Goal: Task Accomplishment & Management: Use online tool/utility

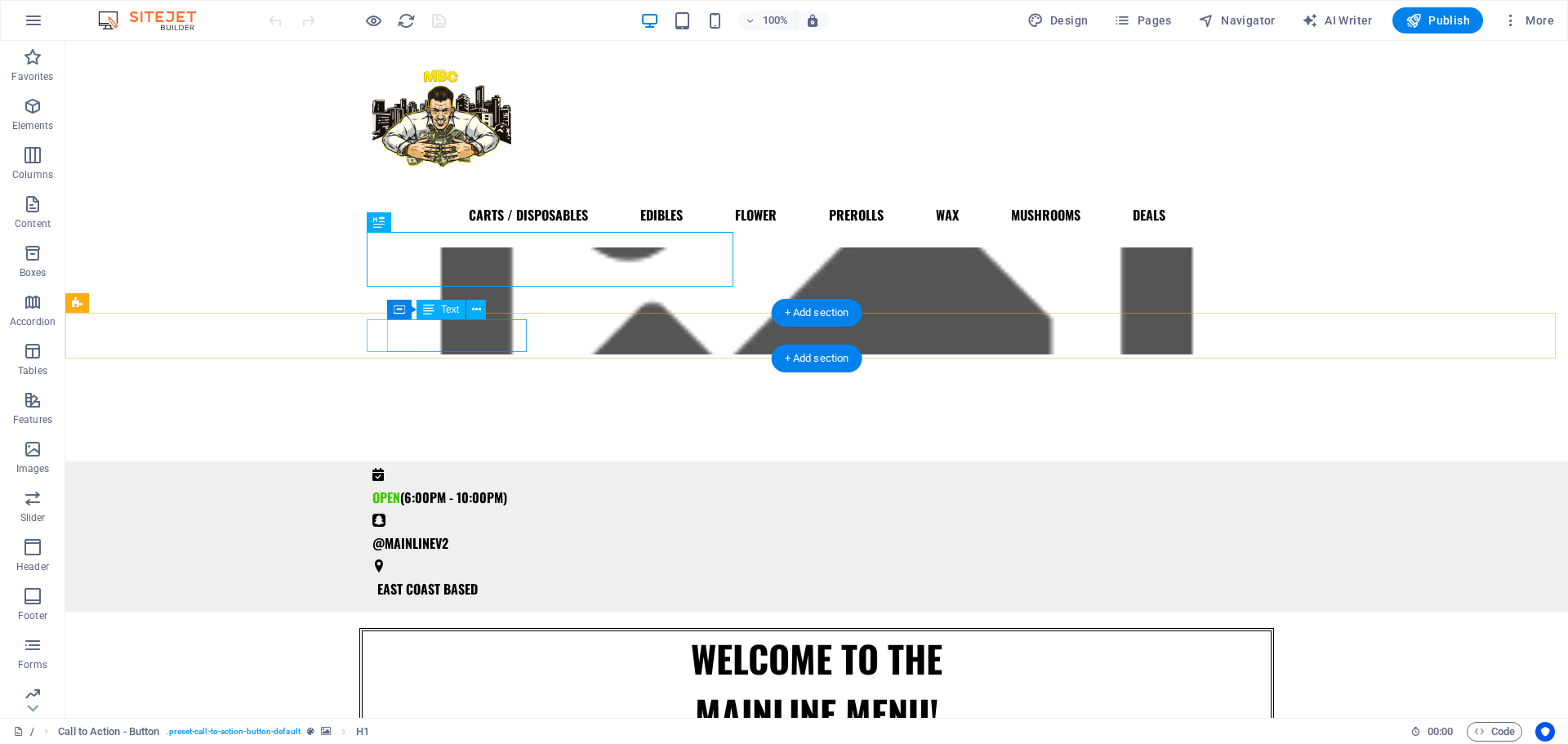
click at [515, 481] on div "OPEN (6:00PM - 10:00PM)" at bounding box center [810, 497] width 876 height 33
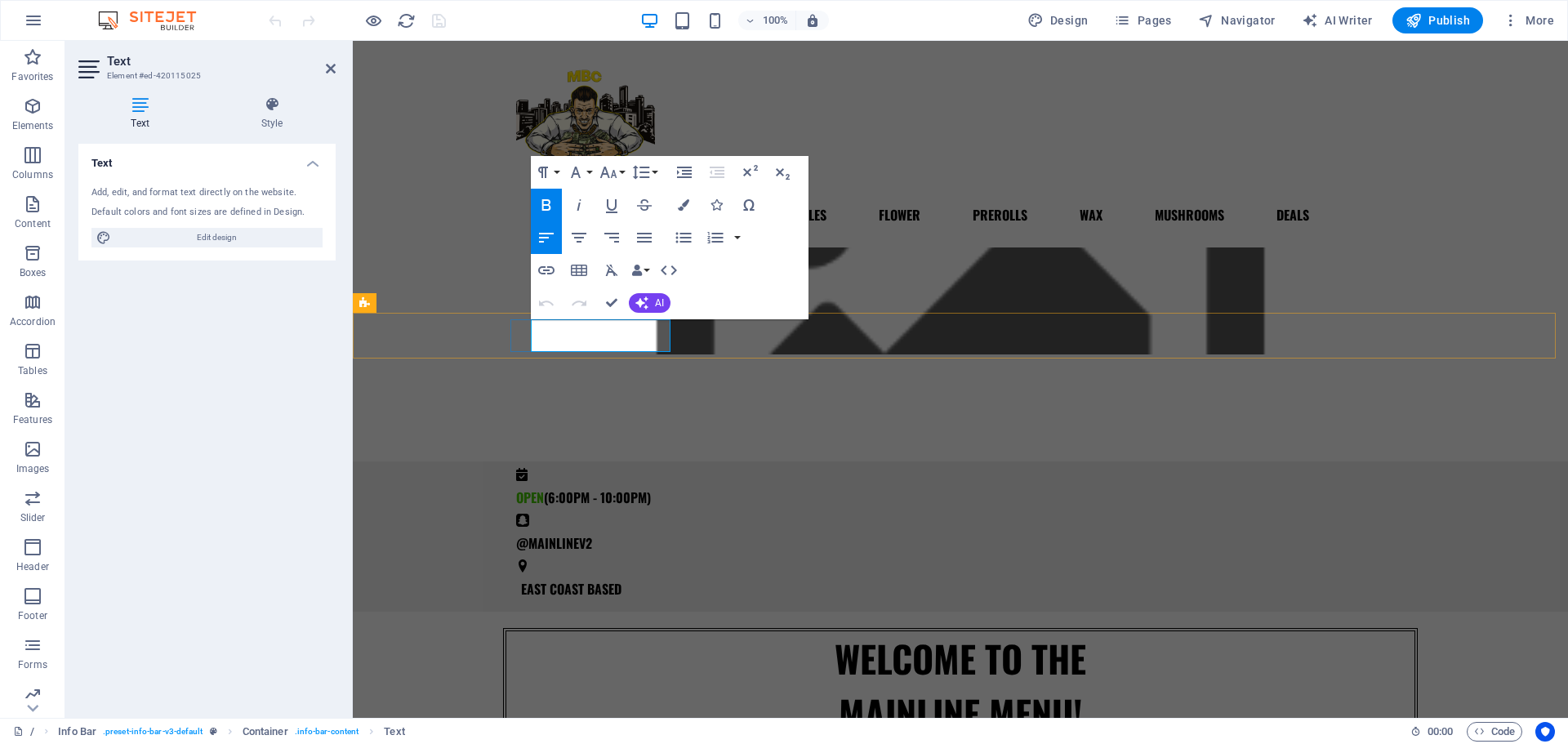
click at [630, 487] on span "(6:00PM - 10:00PM)" at bounding box center [597, 496] width 107 height 19
click at [645, 487] on span "(6:00PM - 2:00PM)" at bounding box center [594, 496] width 101 height 19
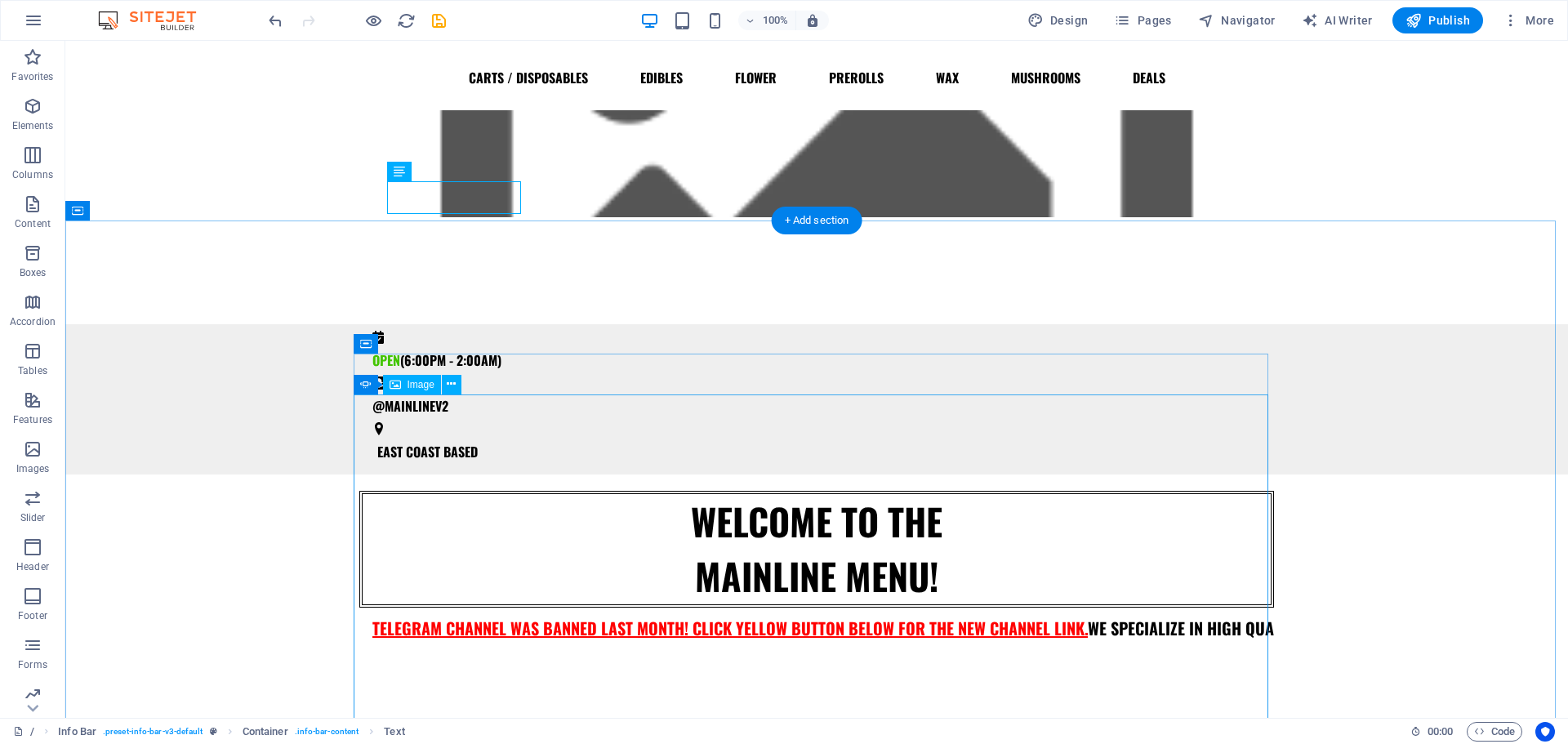
scroll to position [139, 0]
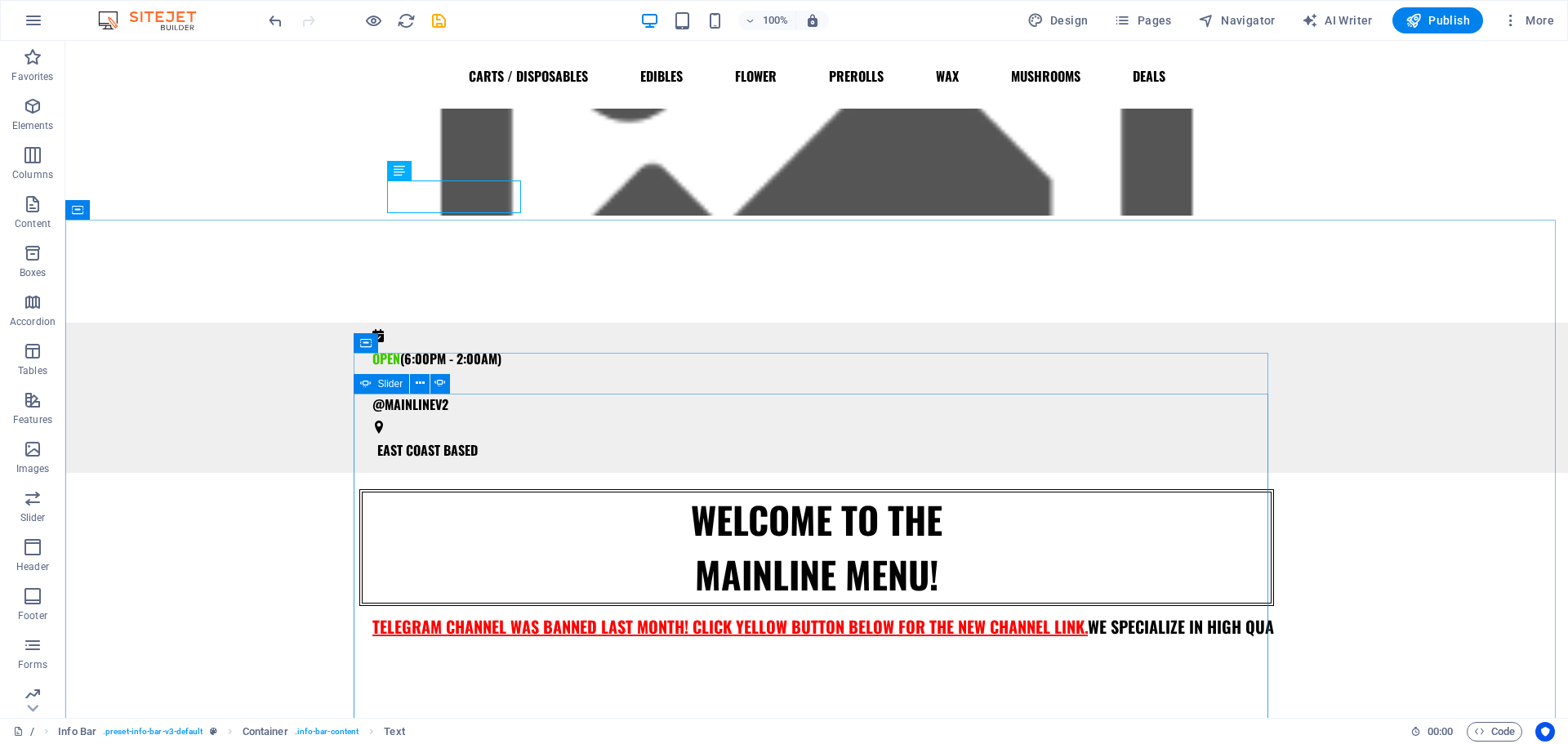
click at [365, 388] on icon at bounding box center [366, 383] width 12 height 19
select select "ms"
select select "s"
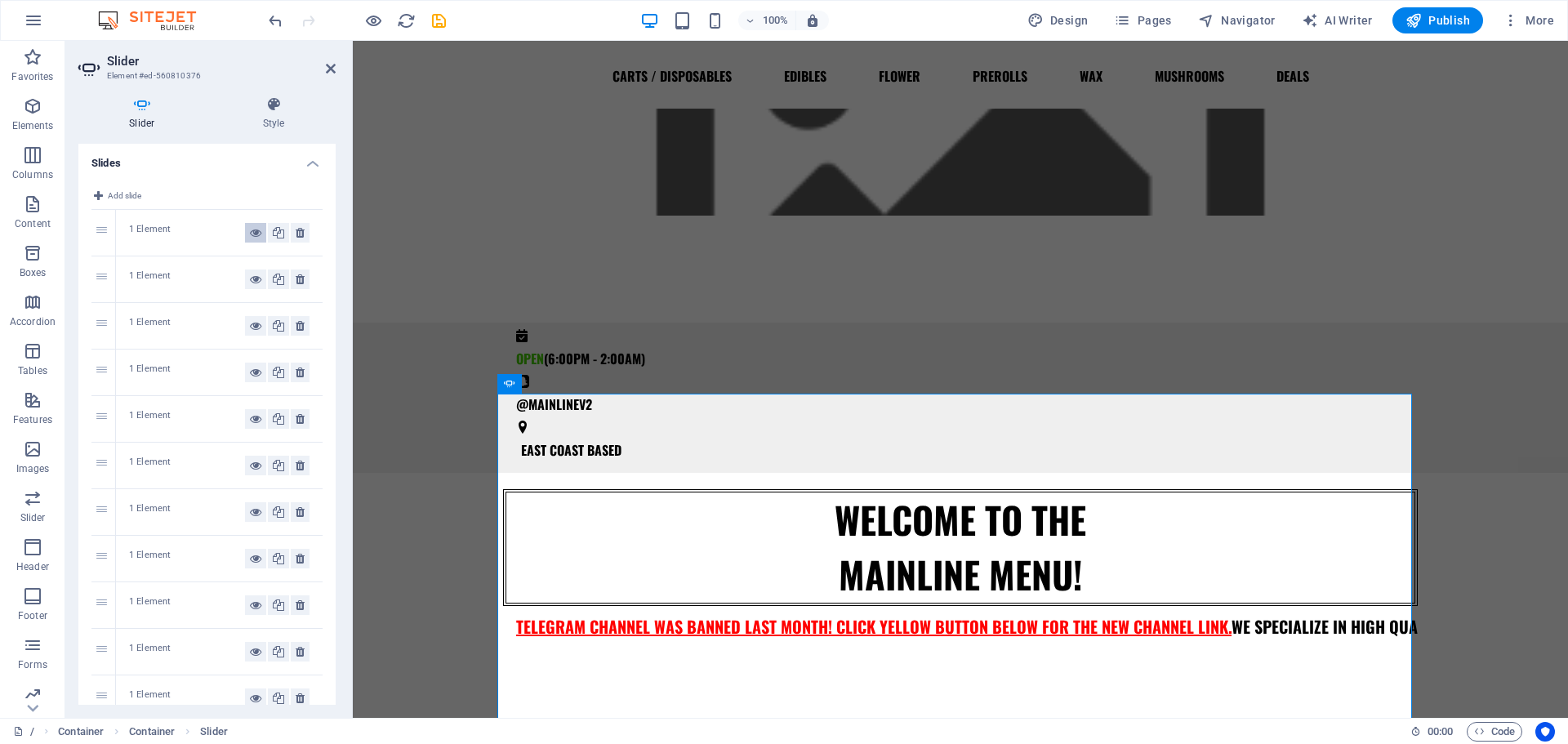
click at [259, 241] on button at bounding box center [255, 232] width 21 height 19
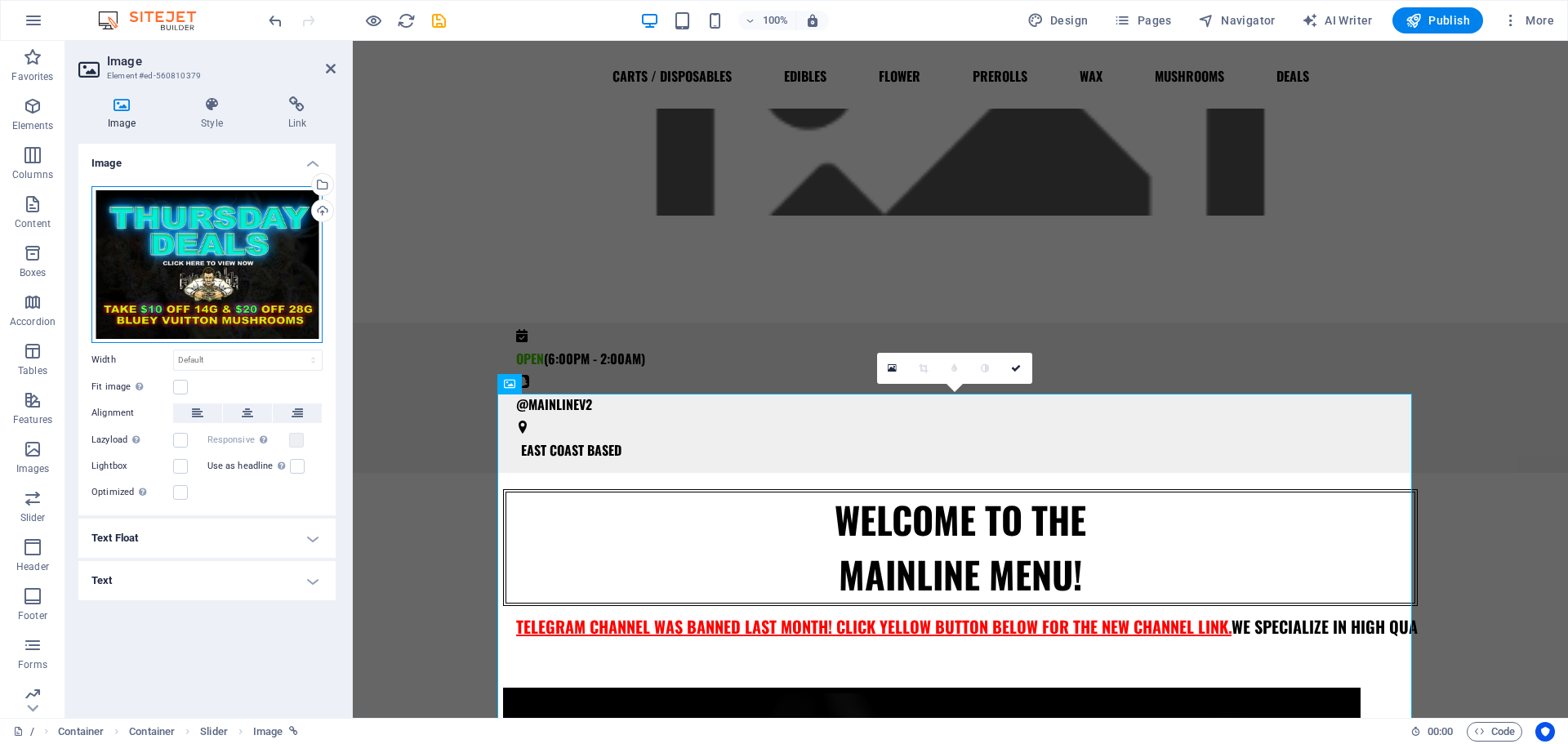
click at [237, 246] on div "Drag files here, click to choose files or select files from Files or our free s…" at bounding box center [207, 265] width 231 height 157
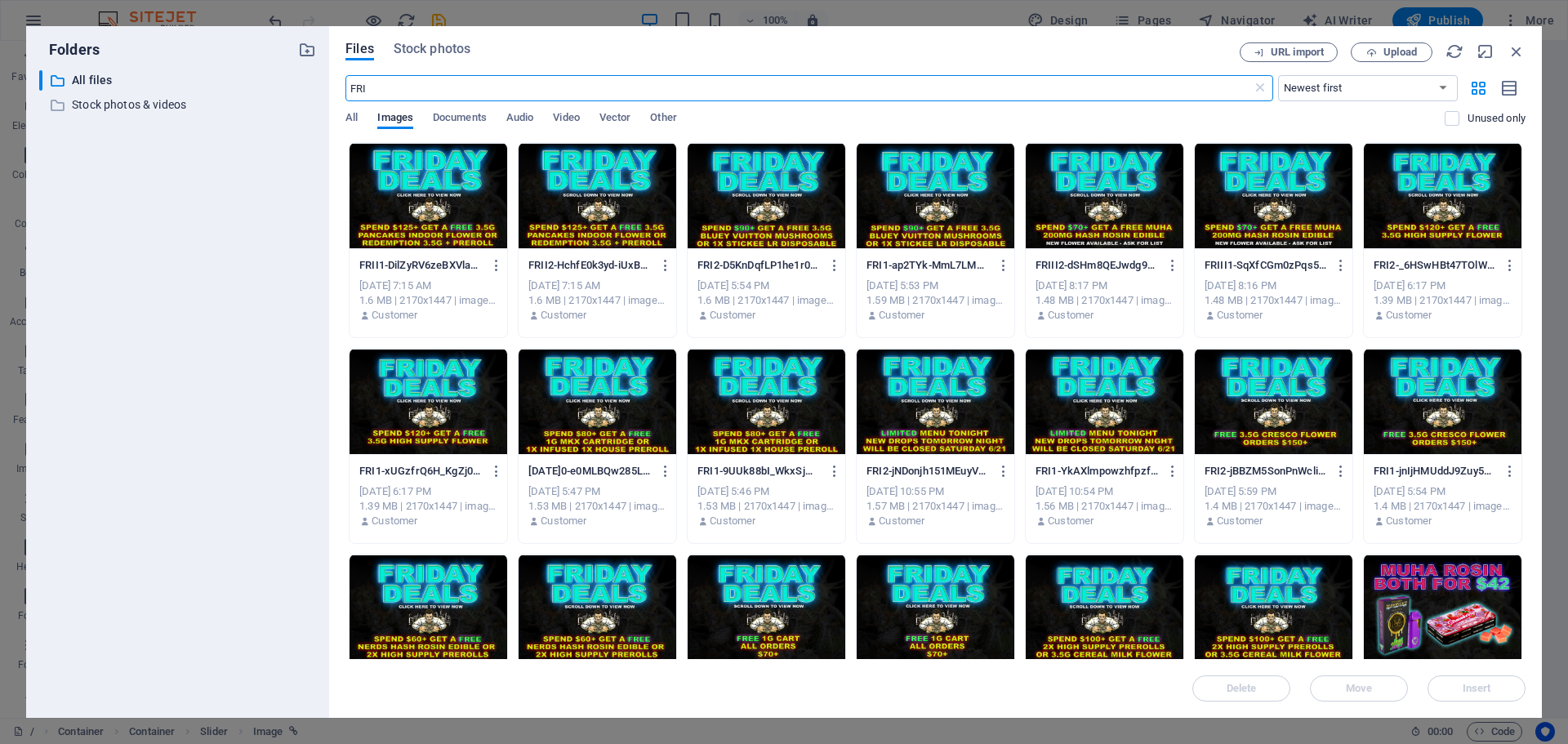
type input "FRI"
click at [417, 205] on div at bounding box center [428, 196] width 157 height 106
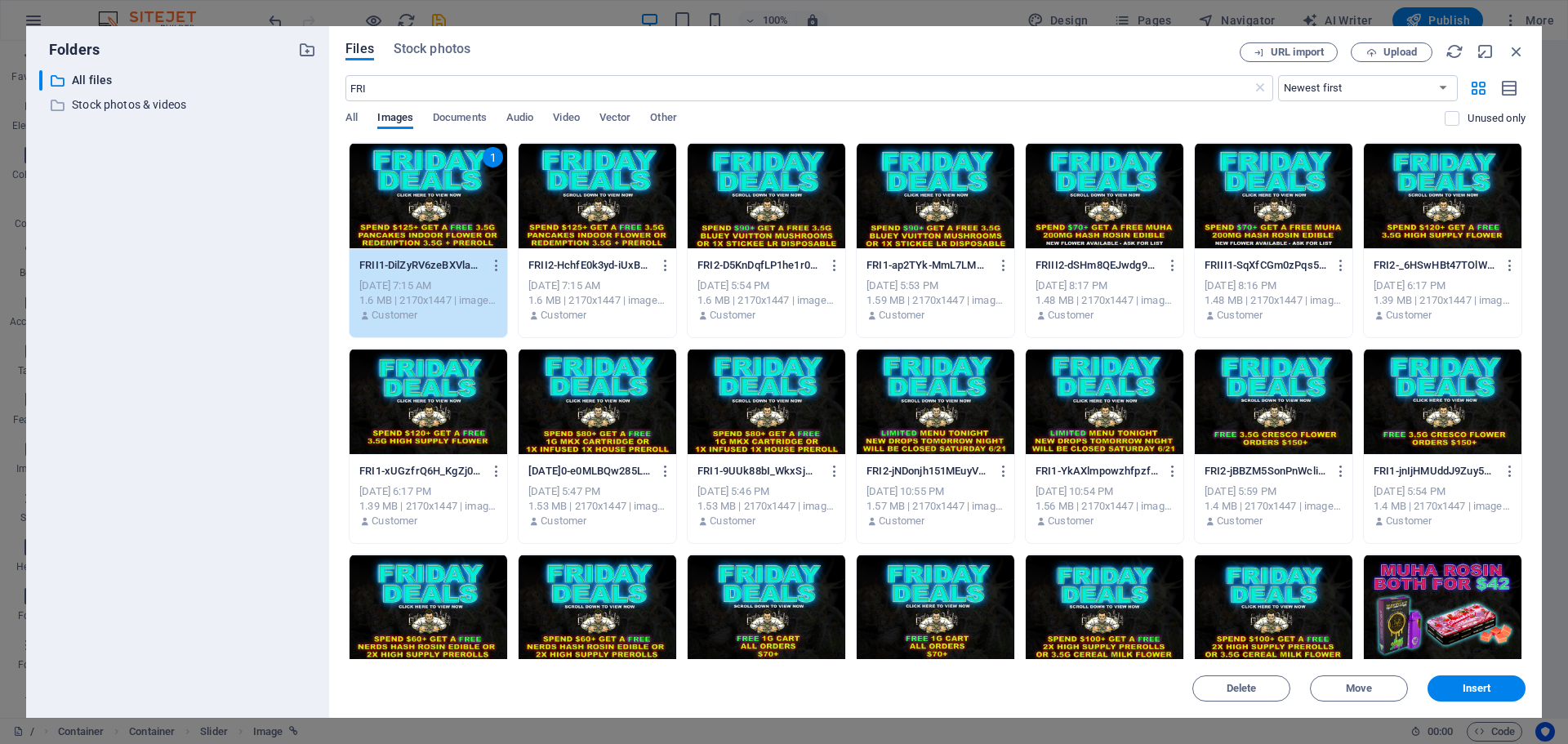
click at [417, 205] on div "1" at bounding box center [428, 196] width 157 height 106
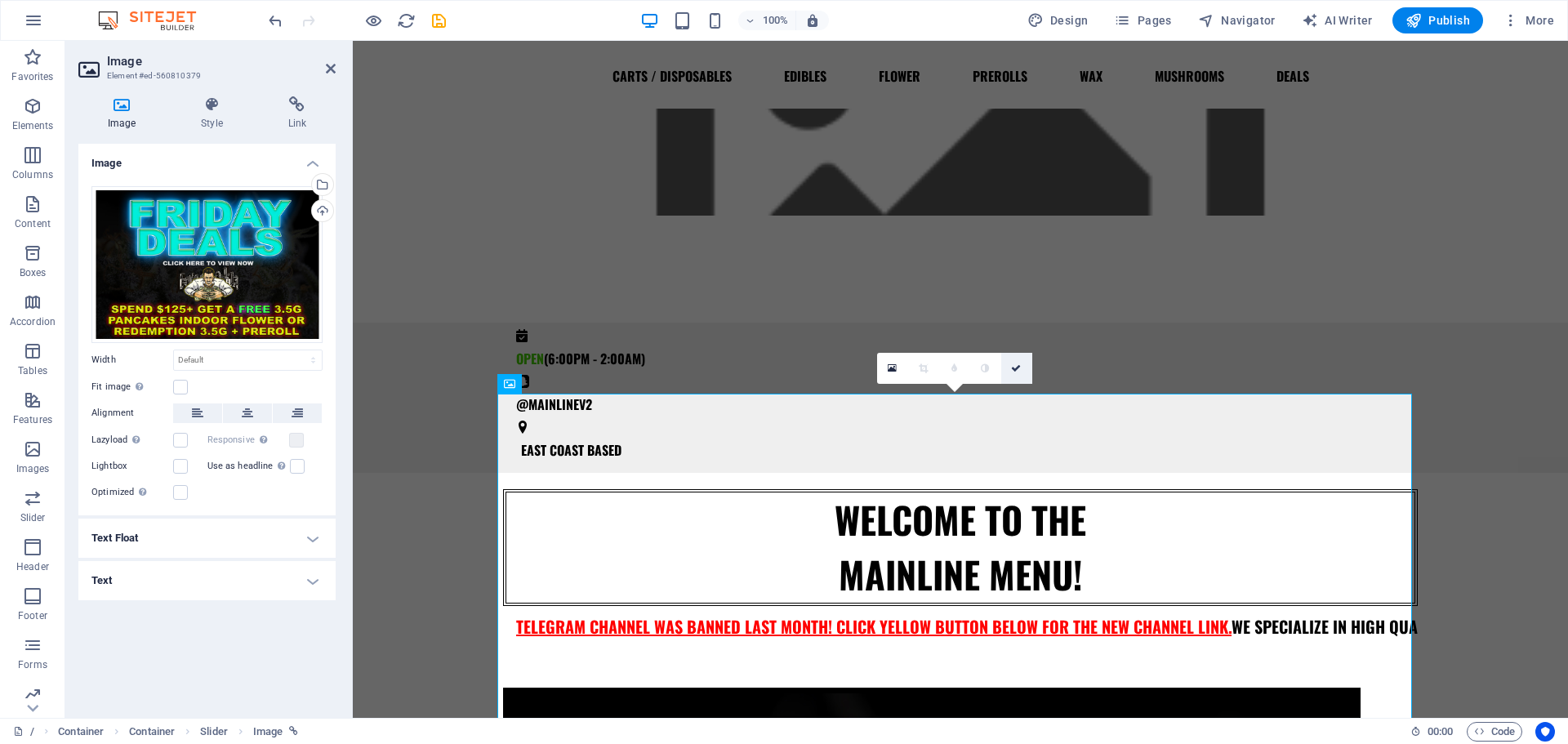
click at [1009, 367] on link at bounding box center [1017, 368] width 31 height 31
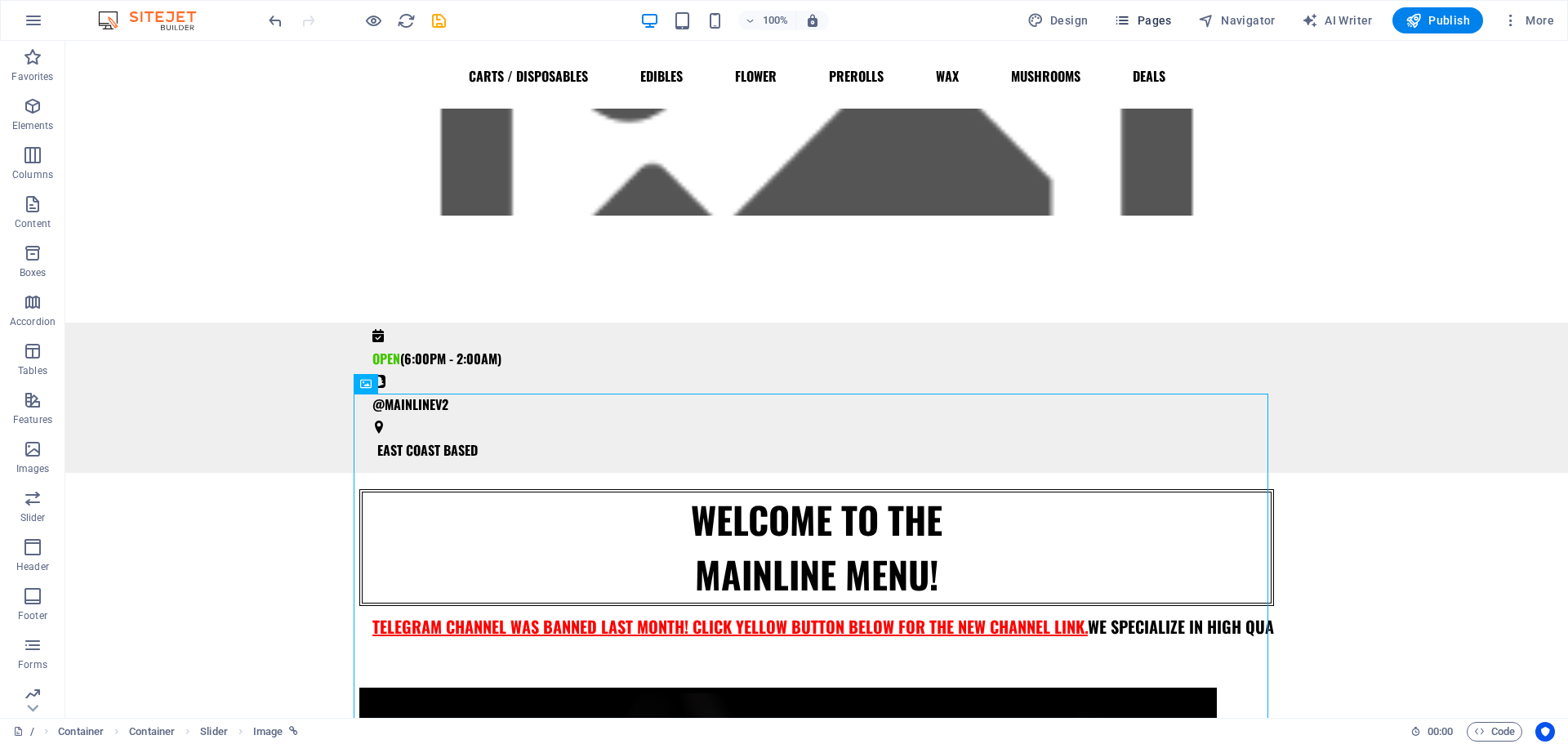
click at [1136, 11] on button "Pages" at bounding box center [1142, 20] width 70 height 27
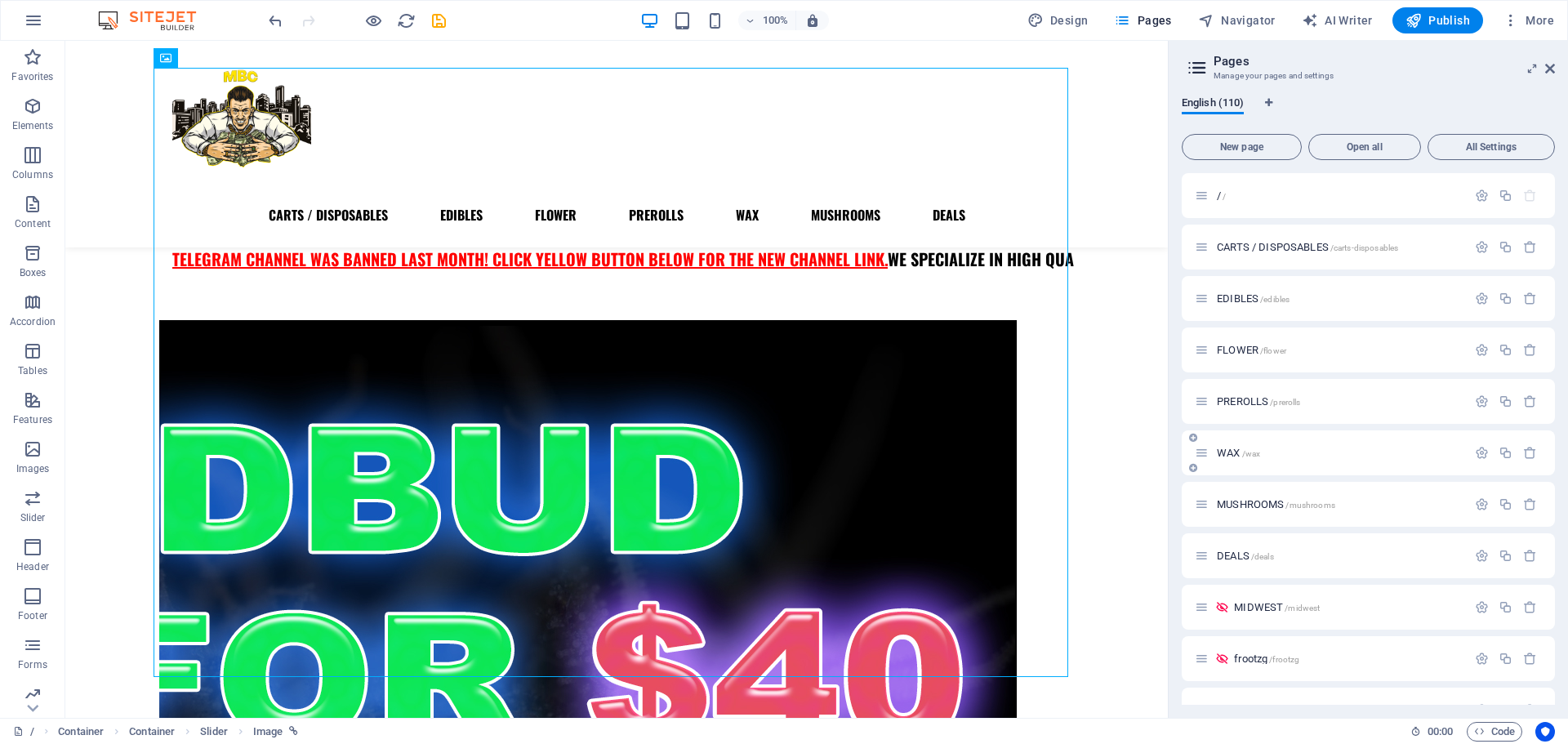
scroll to position [107, 0]
click at [1238, 445] on span "DEALS /deals" at bounding box center [1245, 448] width 58 height 12
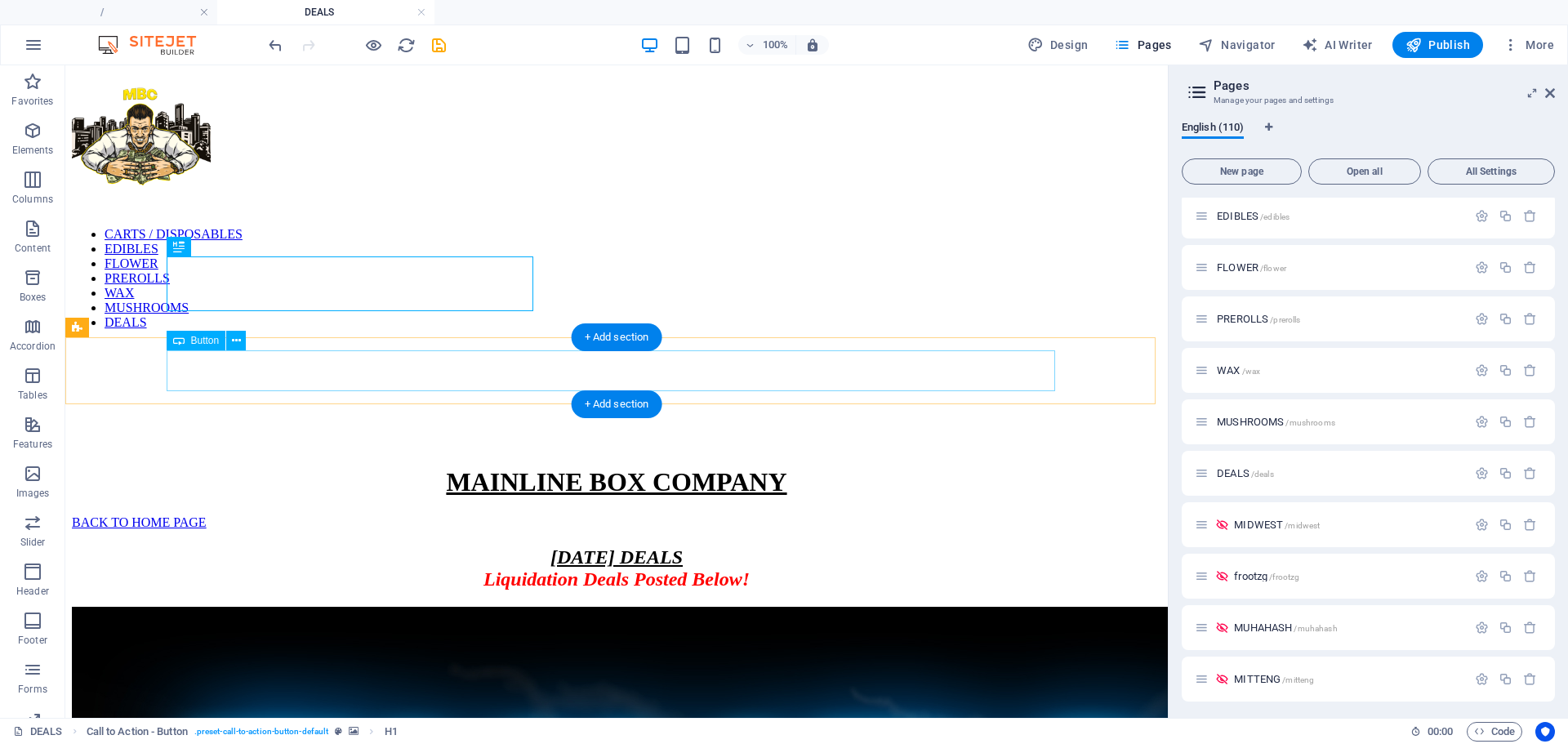
scroll to position [0, 0]
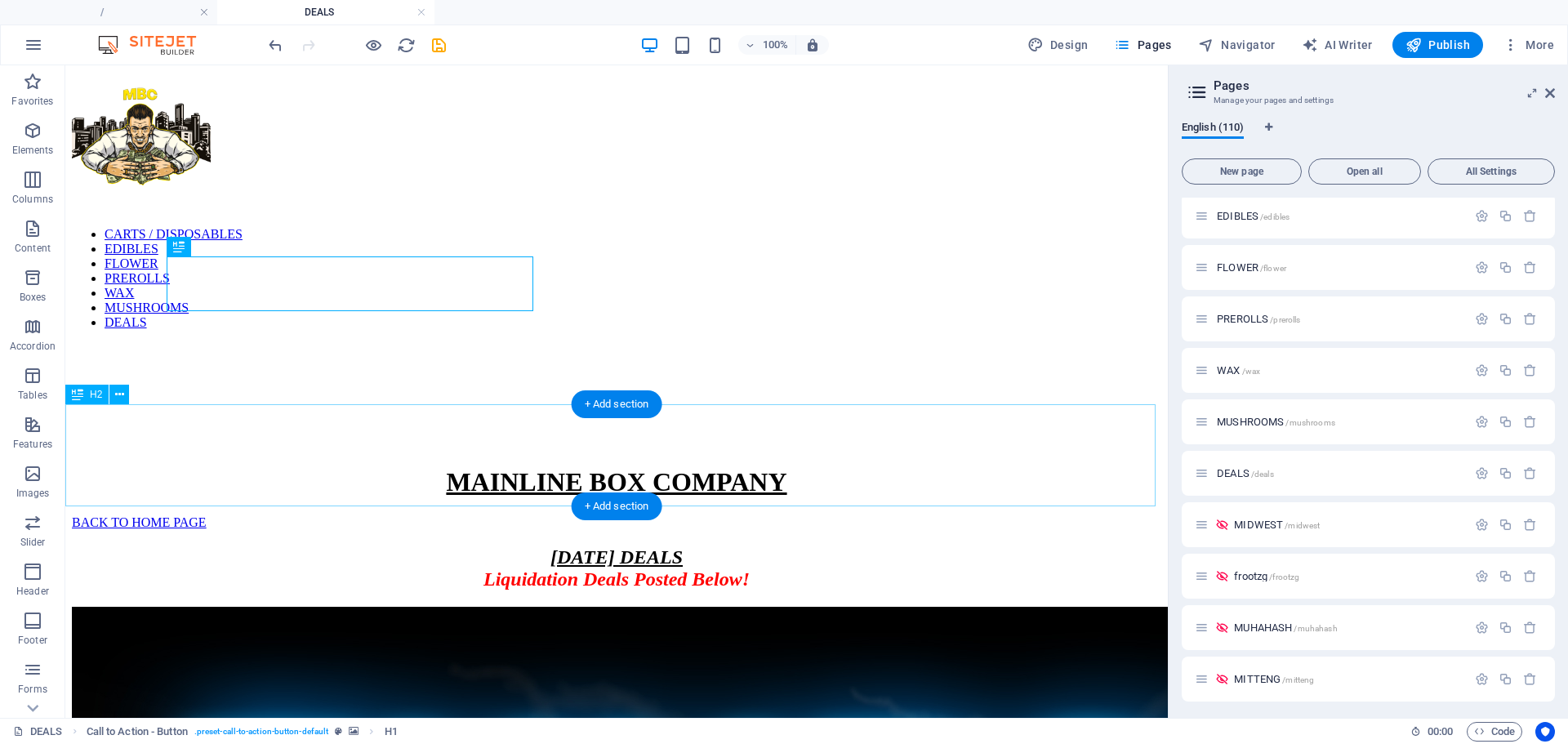
click at [548, 547] on div "[DATE] DEALS Liquidation Deals Posted Below!" at bounding box center [617, 569] width 1090 height 44
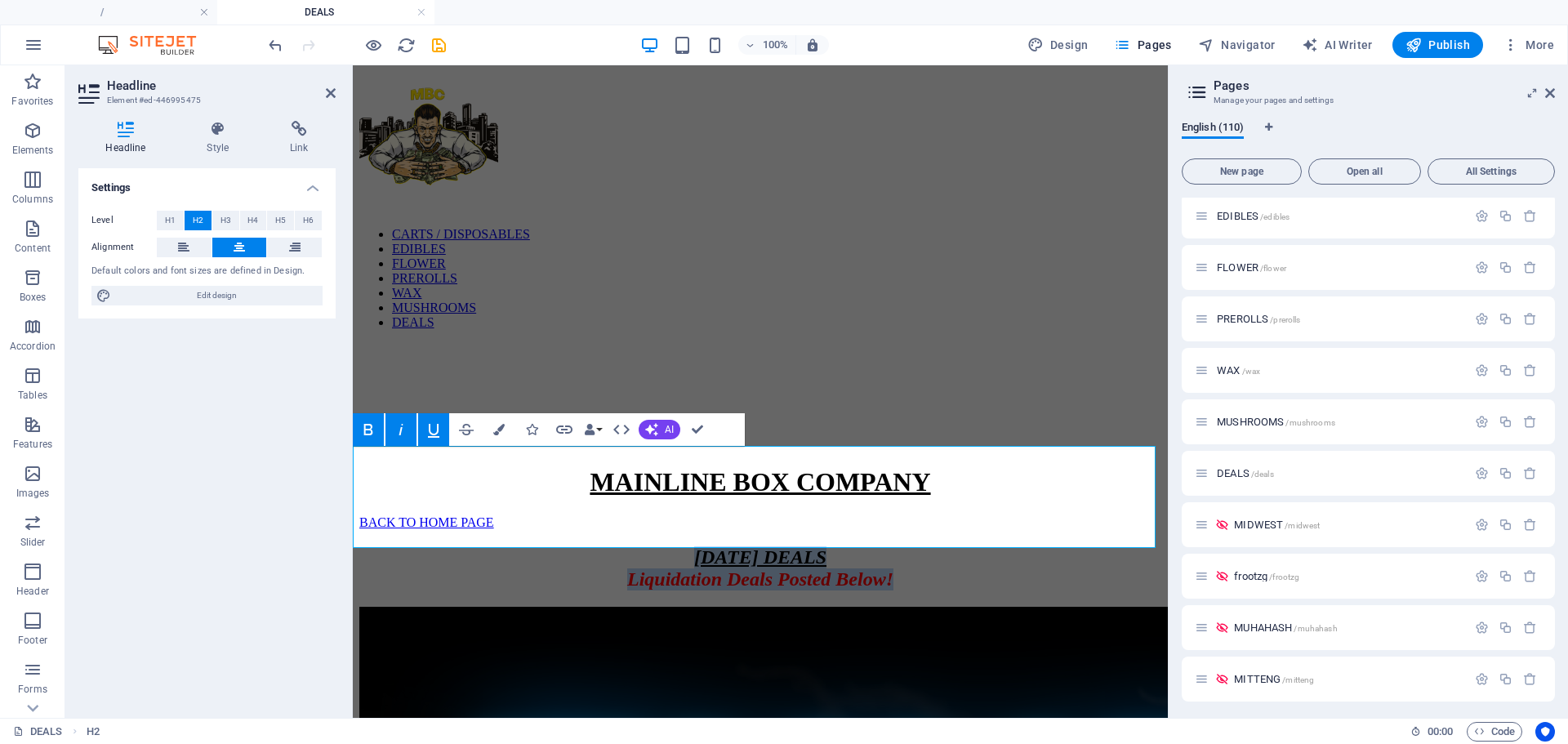
click at [812, 547] on span "[DATE] DEALS" at bounding box center [760, 557] width 133 height 21
drag, startPoint x: 695, startPoint y: 468, endPoint x: 536, endPoint y: 476, distance: 159.2
click at [536, 547] on h2 "[DATE] DEALS Liquidation Deals Posted Below!" at bounding box center [760, 569] width 802 height 44
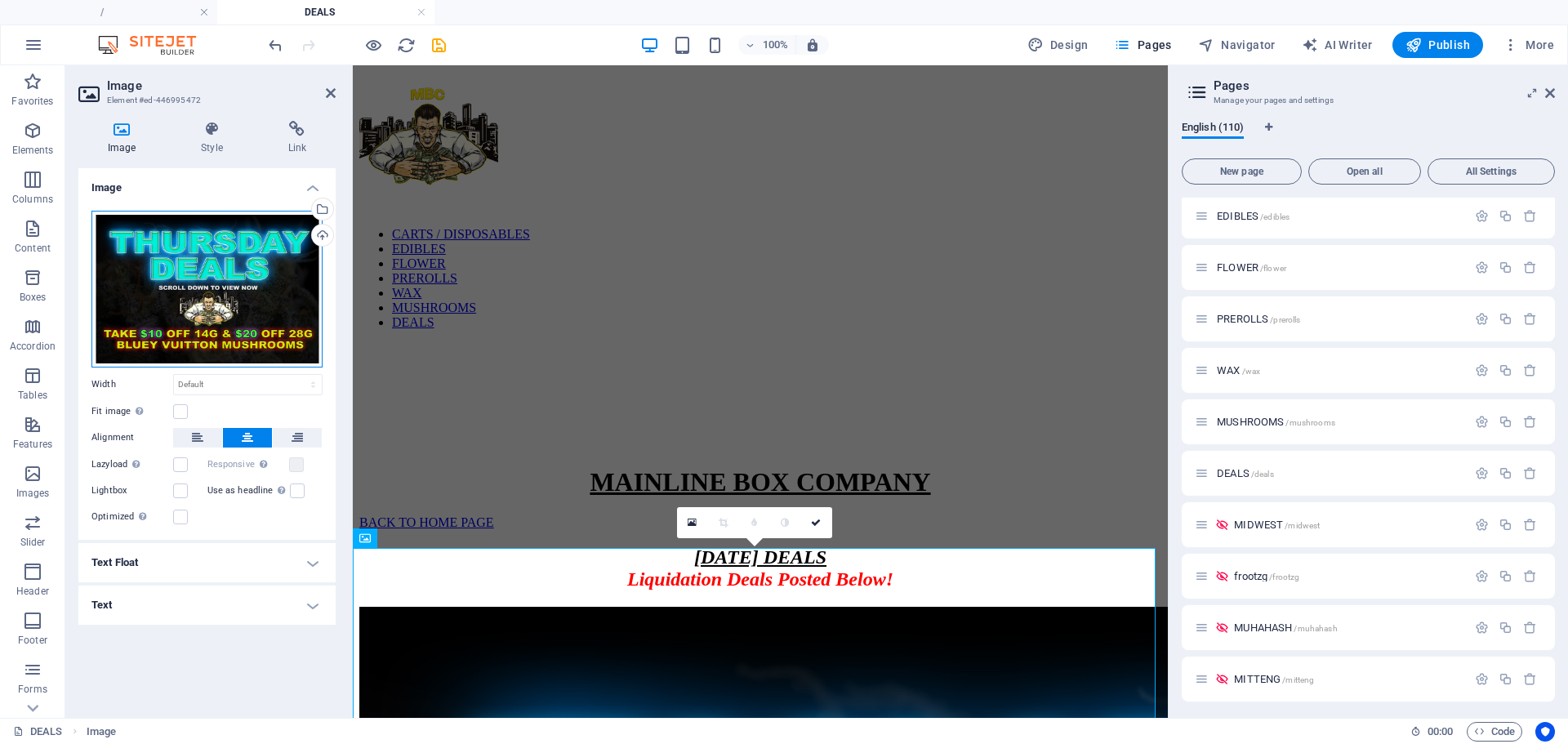
click at [233, 271] on div "Drag files here, click to choose files or select files from Files or our free s…" at bounding box center [207, 289] width 231 height 157
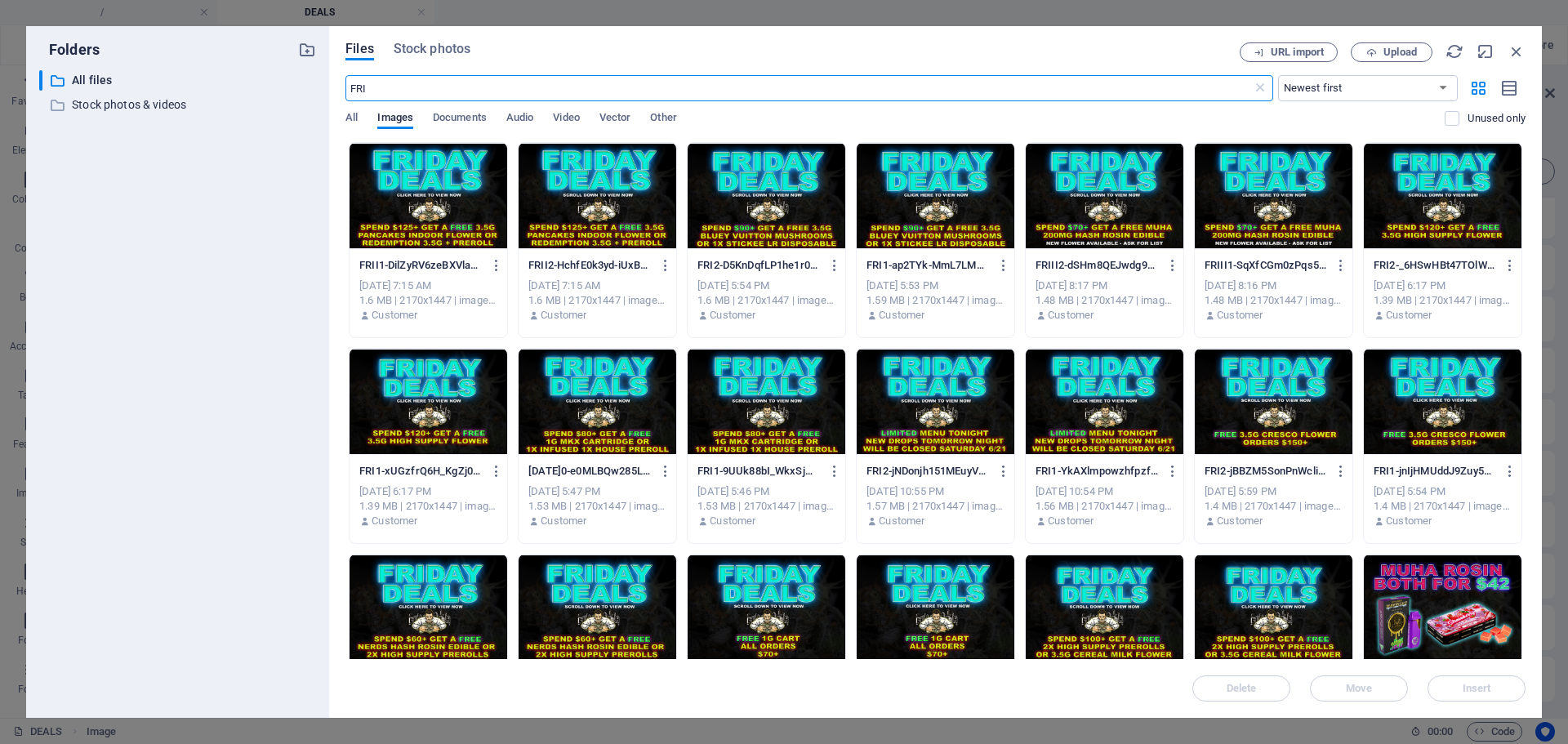
click at [565, 191] on div at bounding box center [597, 196] width 157 height 106
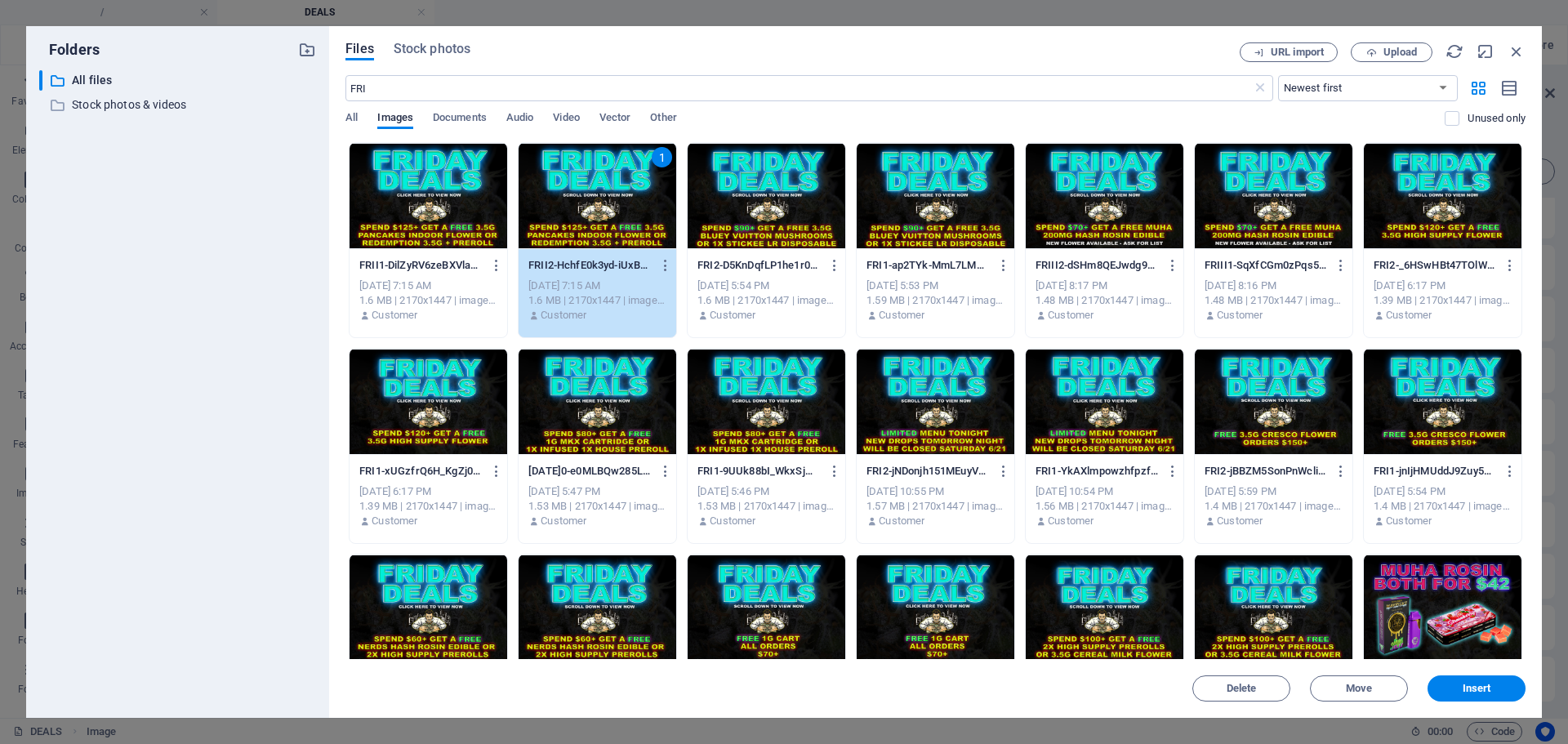
click at [565, 191] on div "1" at bounding box center [597, 196] width 157 height 106
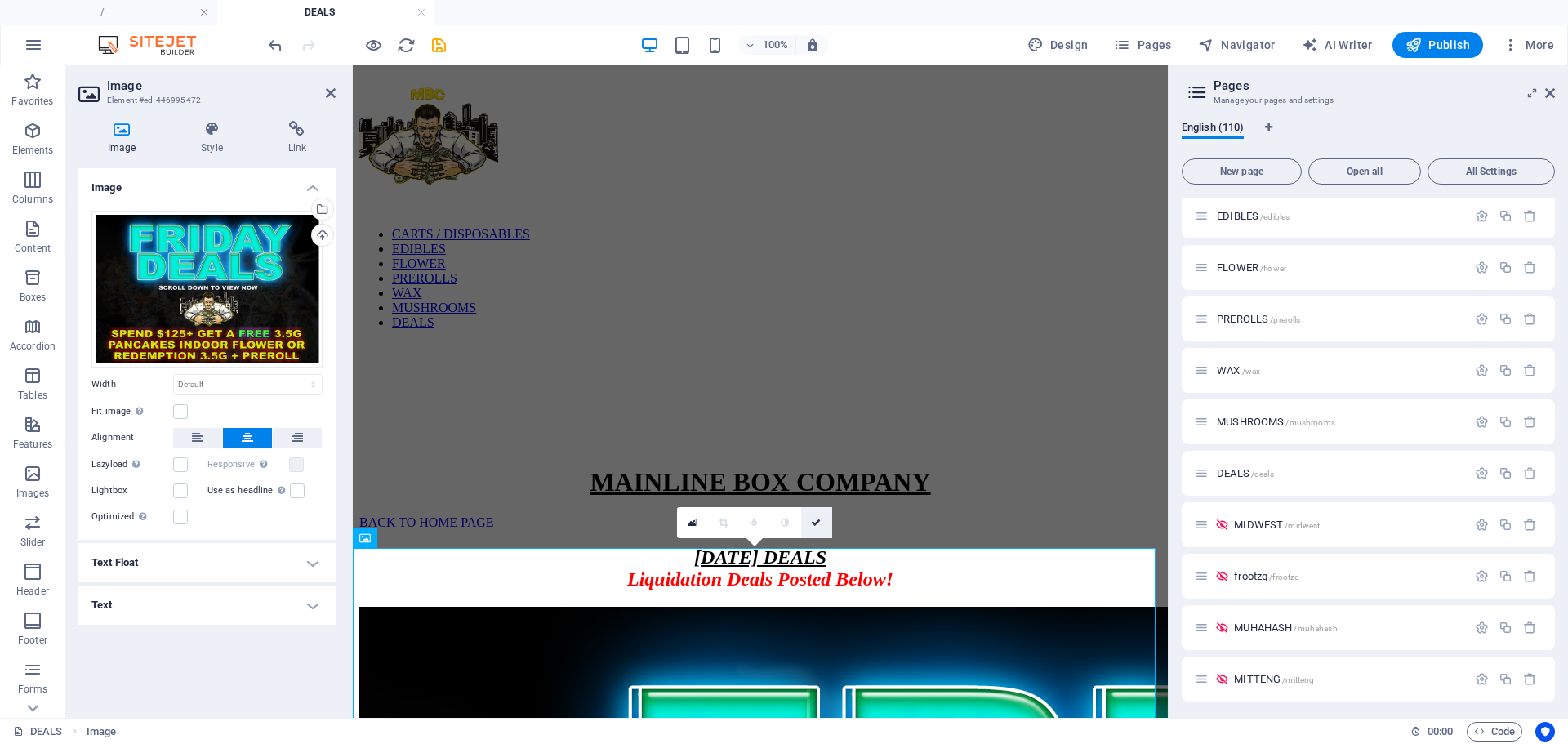
click at [816, 518] on icon at bounding box center [816, 522] width 10 height 10
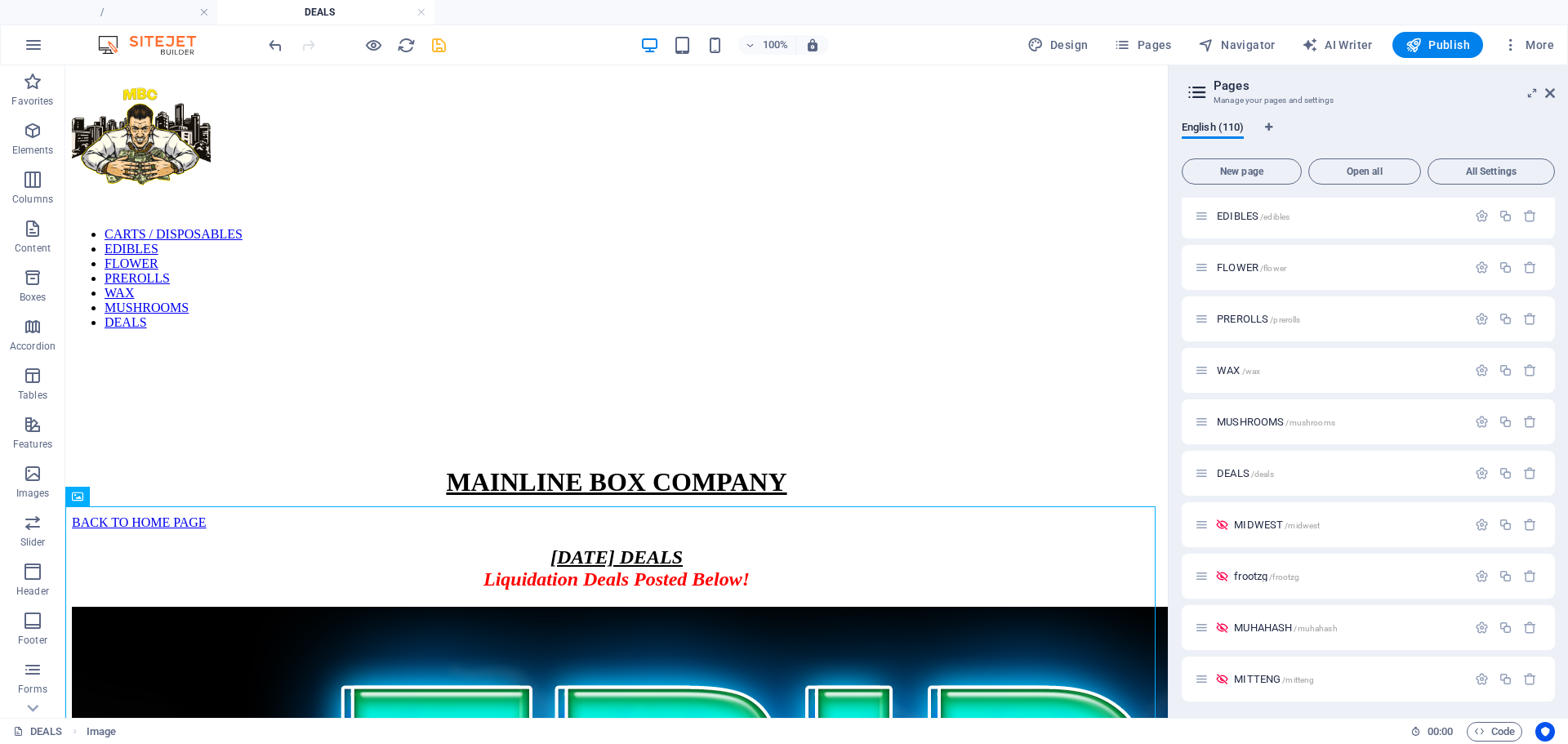
click at [434, 42] on icon "save" at bounding box center [439, 45] width 19 height 19
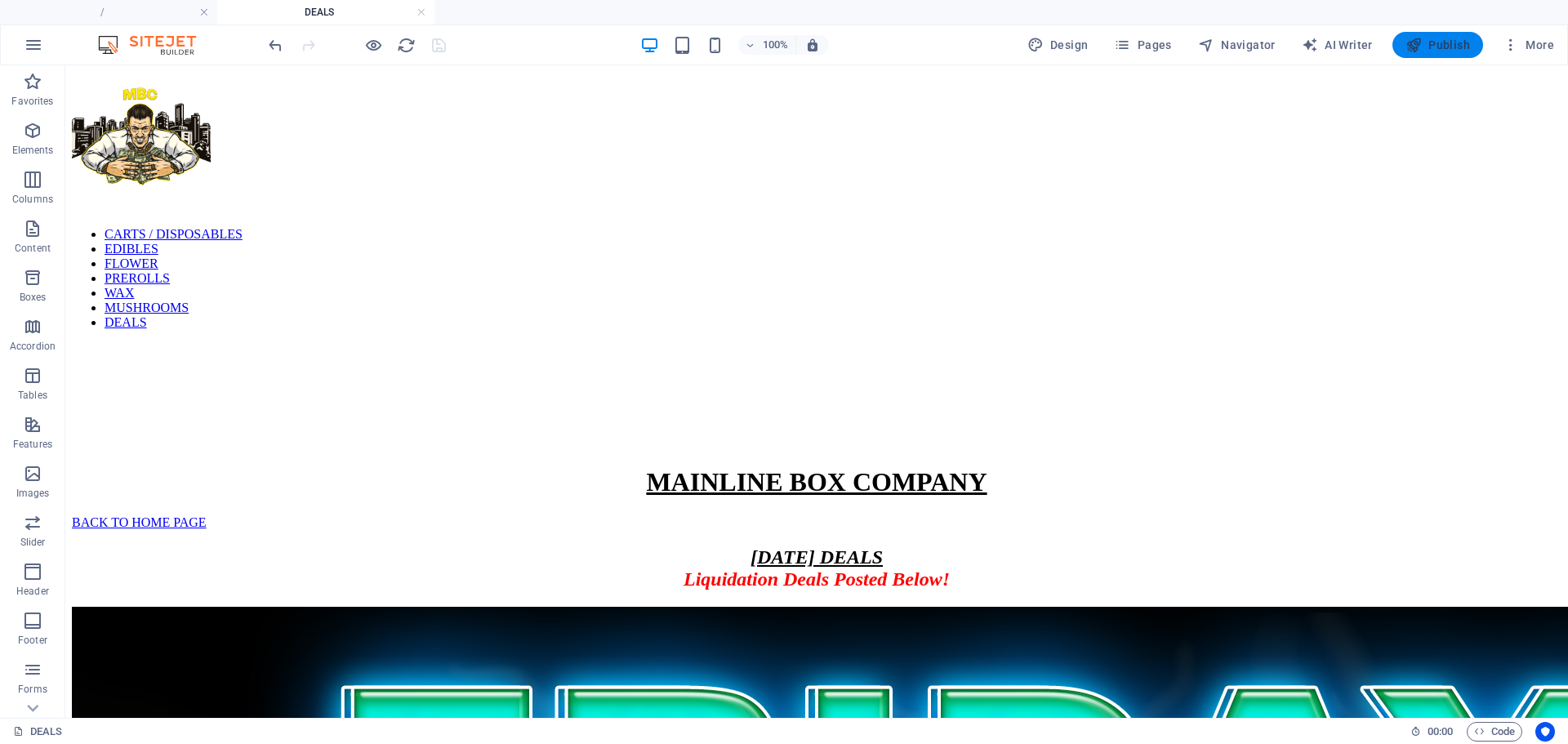
click at [1438, 48] on span "Publish" at bounding box center [1437, 45] width 65 height 16
